Goal: Find specific page/section: Find specific page/section

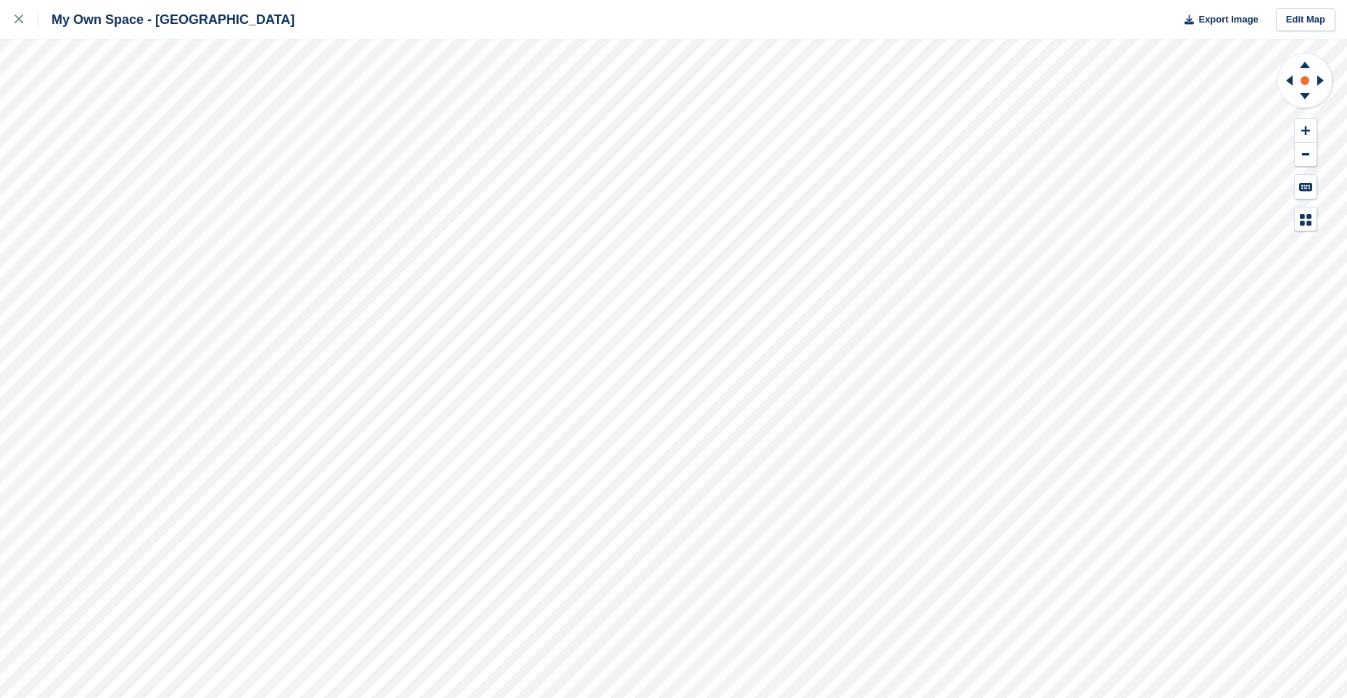
drag, startPoint x: 1307, startPoint y: 70, endPoint x: 1298, endPoint y: 86, distance: 18.2
click at [1300, 79] on icon at bounding box center [1304, 81] width 57 height 58
click at [1300, 96] on icon at bounding box center [1305, 98] width 38 height 18
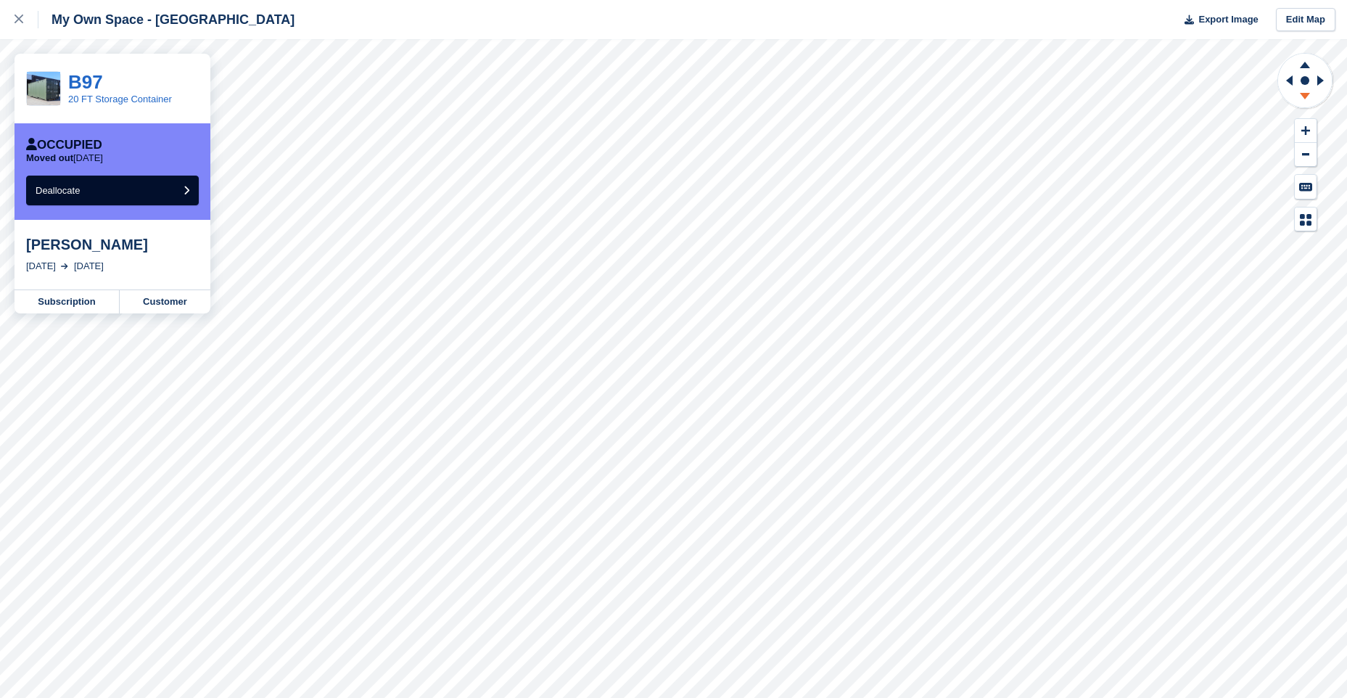
drag, startPoint x: 1303, startPoint y: 99, endPoint x: 1303, endPoint y: 74, distance: 25.4
click at [1303, 98] on icon at bounding box center [1305, 98] width 38 height 18
click at [1306, 65] on icon at bounding box center [1305, 65] width 10 height 7
